Goal: Use online tool/utility: Utilize a website feature to perform a specific function

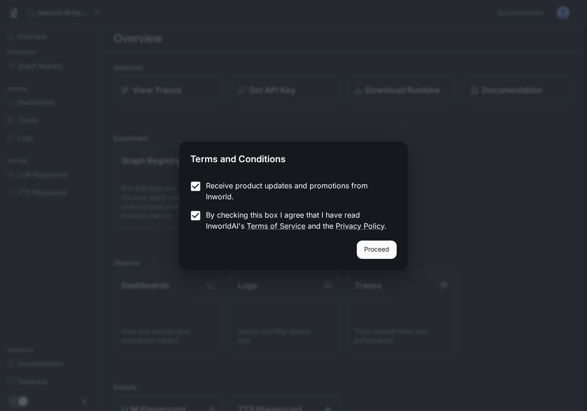
click at [364, 236] on div "Receive product updates and promotions from Inworld. By checking this box I agr…" at bounding box center [293, 207] width 228 height 68
click at [371, 245] on button "Proceed" at bounding box center [377, 250] width 40 height 18
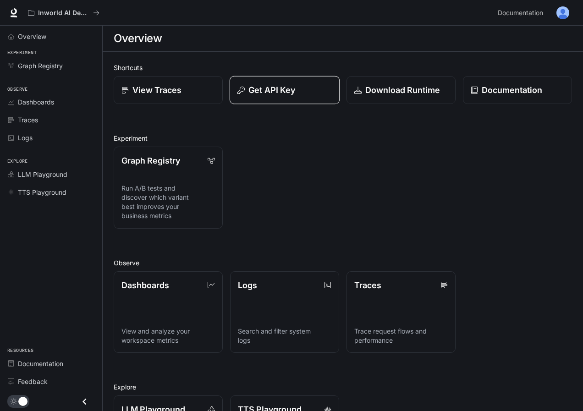
click at [295, 88] on p "Get API Key" at bounding box center [271, 90] width 47 height 12
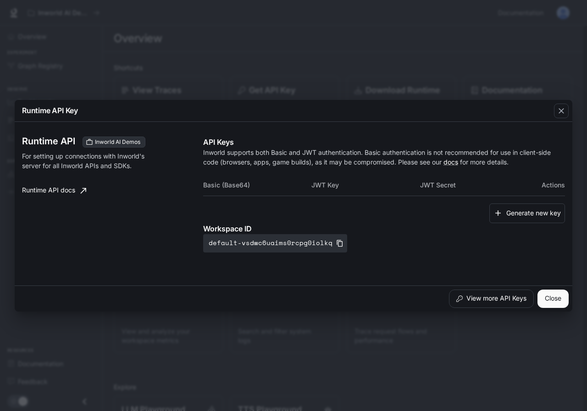
click at [538, 215] on button "Generate new key" at bounding box center [527, 213] width 76 height 20
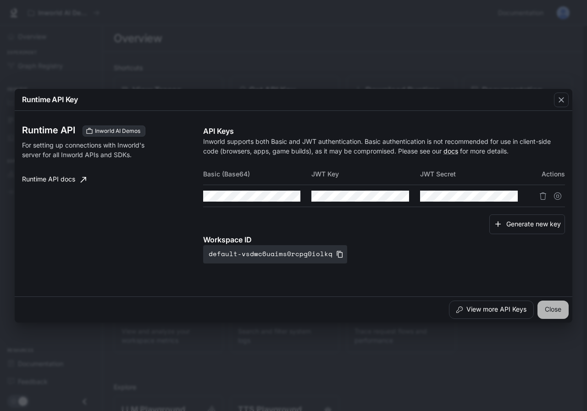
click at [548, 304] on button "Close" at bounding box center [552, 310] width 31 height 18
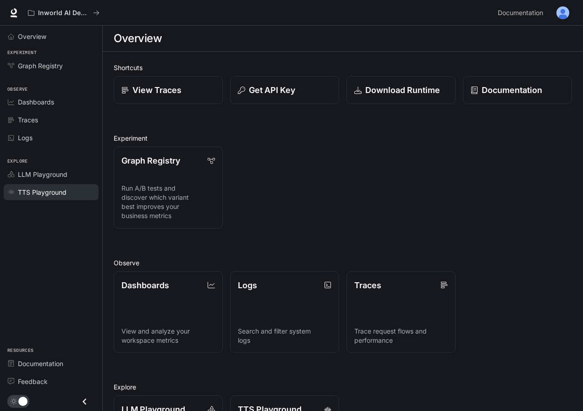
click at [28, 199] on link "TTS Playground" at bounding box center [51, 192] width 95 height 16
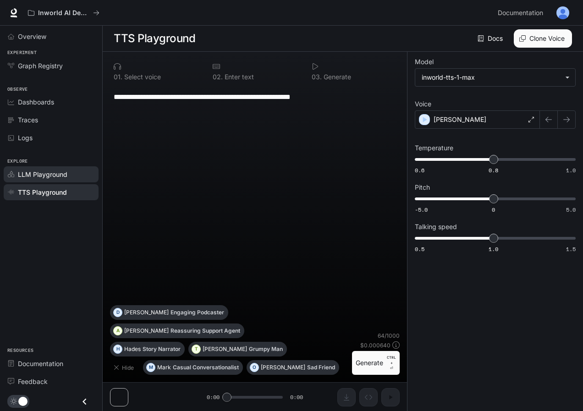
click at [28, 178] on span "LLM Playground" at bounding box center [42, 175] width 49 height 10
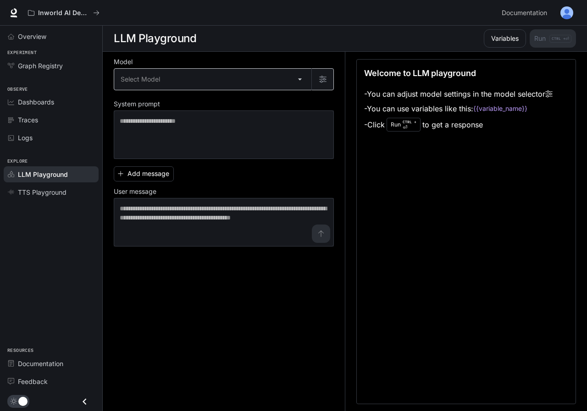
click at [154, 79] on body "Skip to main content Inworld AI Demos Documentation Documentation Portal Overvi…" at bounding box center [293, 206] width 587 height 412
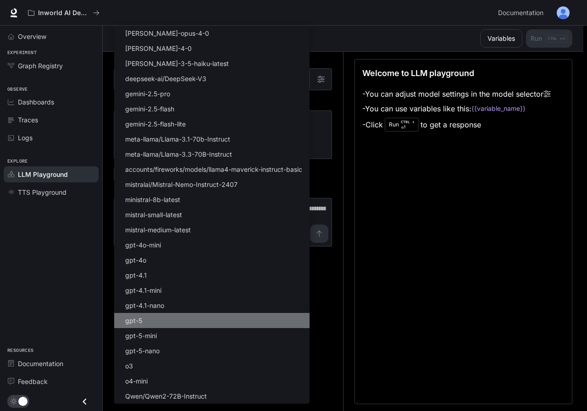
click at [146, 324] on li "gpt-5" at bounding box center [211, 320] width 195 height 15
type input "*****"
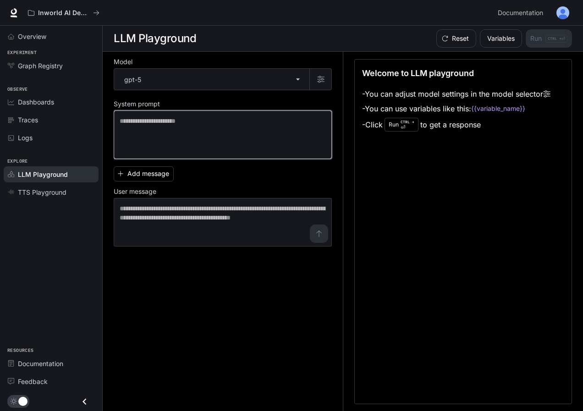
click at [165, 142] on textarea at bounding box center [223, 134] width 206 height 37
click at [87, 403] on icon "Close drawer" at bounding box center [84, 402] width 12 height 12
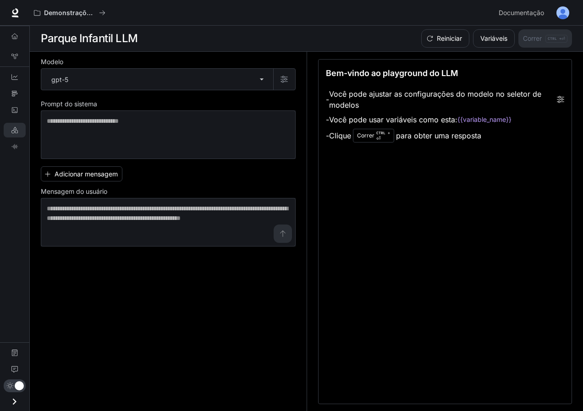
click at [390, 171] on div "Bem-vindo ao playground do LLM - Você pode ajustar as configurações do modelo n…" at bounding box center [445, 231] width 254 height 345
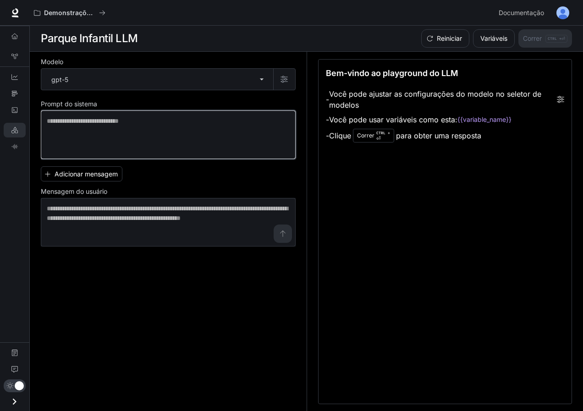
click at [105, 130] on textarea at bounding box center [168, 134] width 243 height 37
click at [132, 135] on textarea at bounding box center [168, 134] width 243 height 37
